Goal: Information Seeking & Learning: Learn about a topic

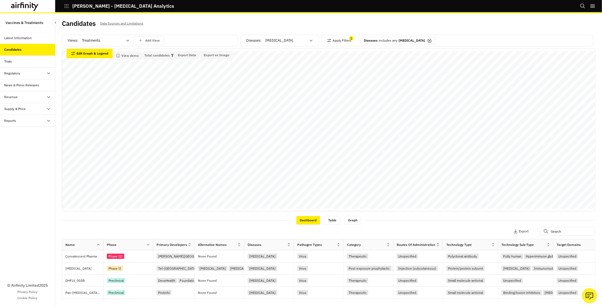
scroll to position [0, 16]
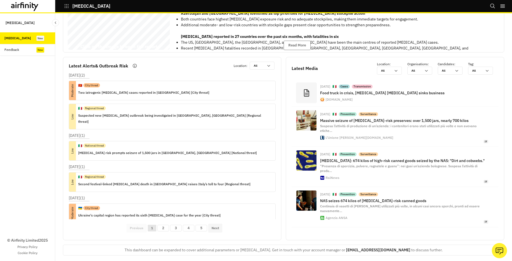
scroll to position [57, 0]
click at [162, 224] on button "2" at bounding box center [163, 227] width 12 height 7
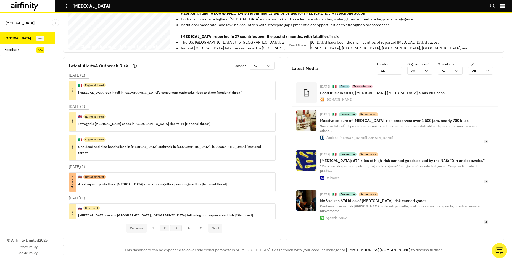
click at [174, 224] on button "3" at bounding box center [176, 227] width 12 height 7
click at [186, 224] on button "4" at bounding box center [189, 227] width 12 height 7
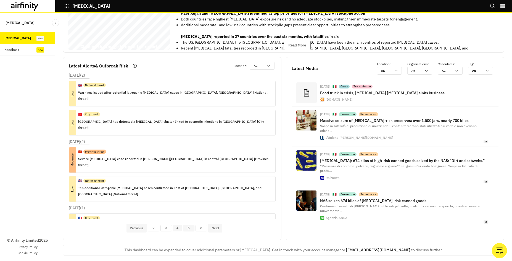
click at [190, 225] on button "5" at bounding box center [189, 227] width 12 height 7
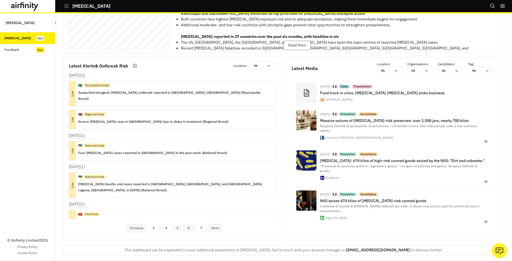
click at [191, 225] on button "6" at bounding box center [189, 227] width 12 height 7
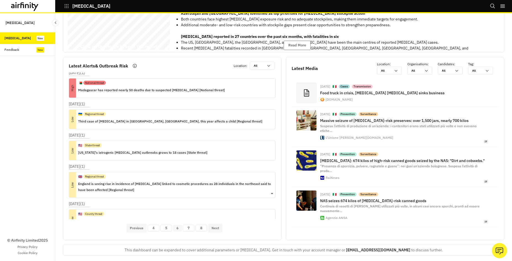
scroll to position [0, 0]
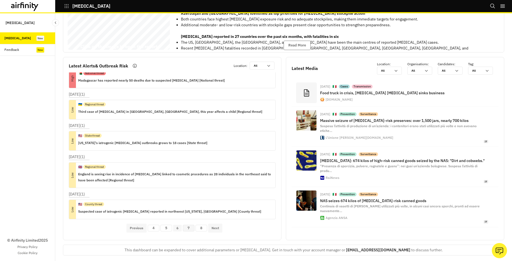
click at [187, 225] on button "7" at bounding box center [189, 227] width 12 height 7
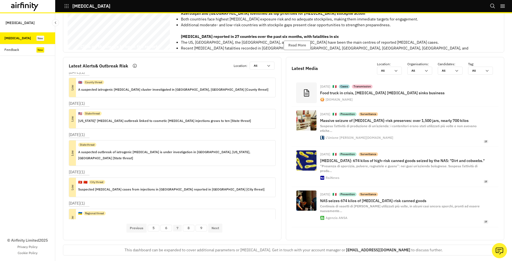
scroll to position [2, 0]
